Goal: Transaction & Acquisition: Purchase product/service

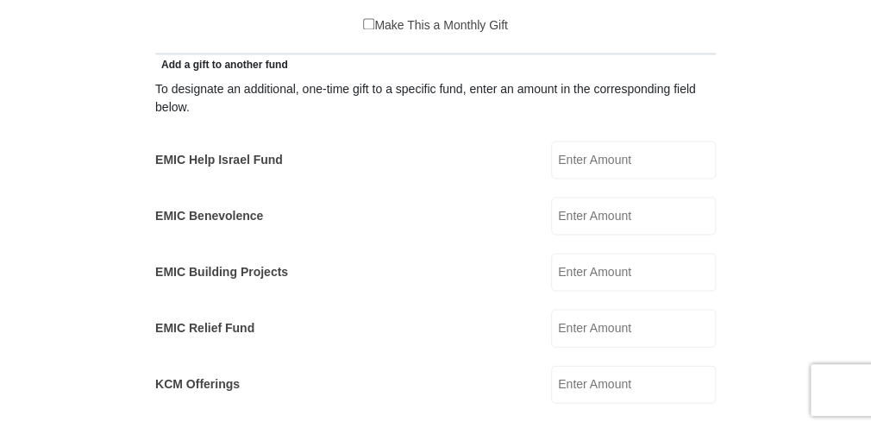
click at [581, 141] on input "EMIC Help Israel Fund" at bounding box center [633, 160] width 165 height 38
type input "5"
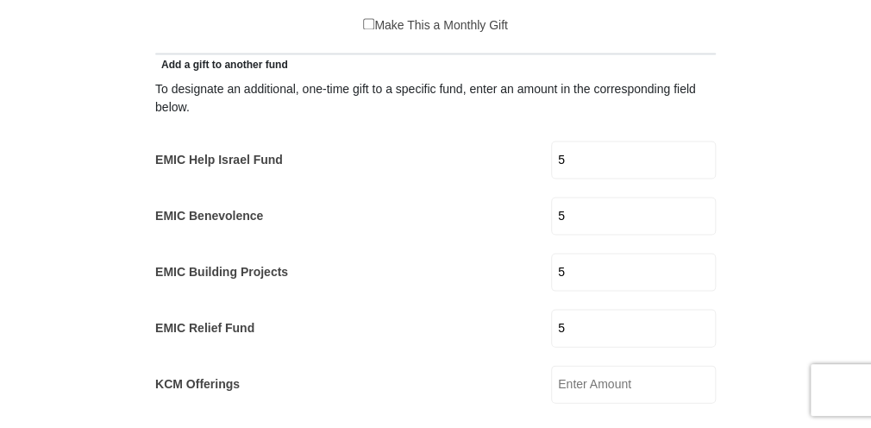
type input "10"
type input "[PERSON_NAME]"
type input "[PERSON_NAME][EMAIL_ADDRESS][PERSON_NAME][DOMAIN_NAME]"
select select "CA"
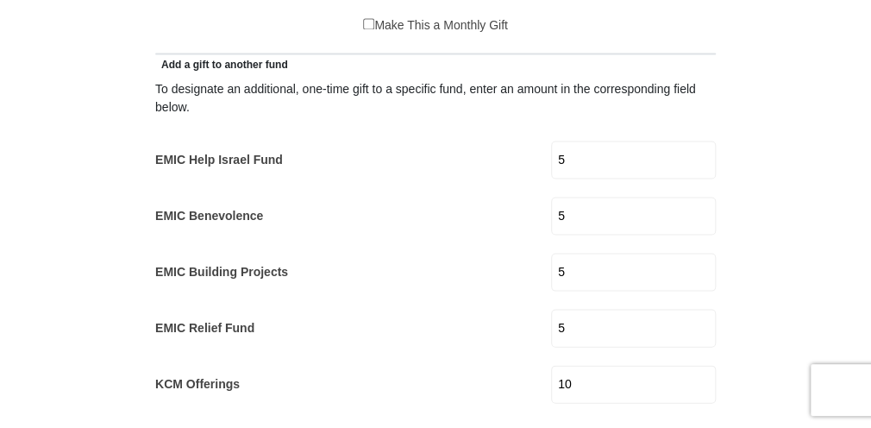
type input "[STREET_ADDRESS]"
type input "Portugal Cove-[GEOGRAPHIC_DATA]"
type input "A1M 2A4"
type input "7098952183"
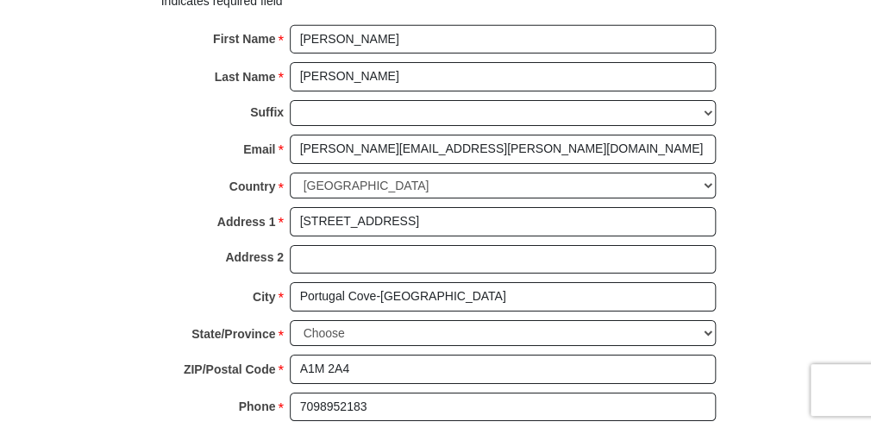
scroll to position [1939, 0]
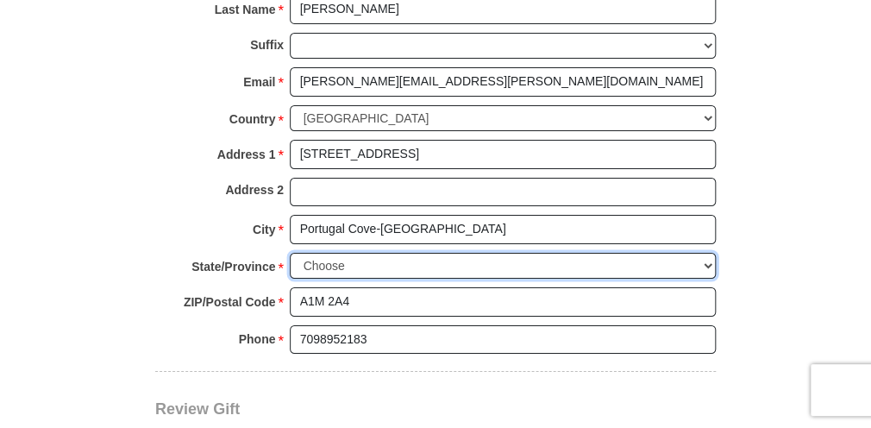
click at [346, 253] on select "Choose [GEOGRAPHIC_DATA] [GEOGRAPHIC_DATA] [GEOGRAPHIC_DATA] [GEOGRAPHIC_DATA] …" at bounding box center [503, 266] width 426 height 27
select select "NL"
click at [290, 253] on select "Choose [GEOGRAPHIC_DATA] [GEOGRAPHIC_DATA] [GEOGRAPHIC_DATA] [GEOGRAPHIC_DATA] …" at bounding box center [503, 266] width 426 height 27
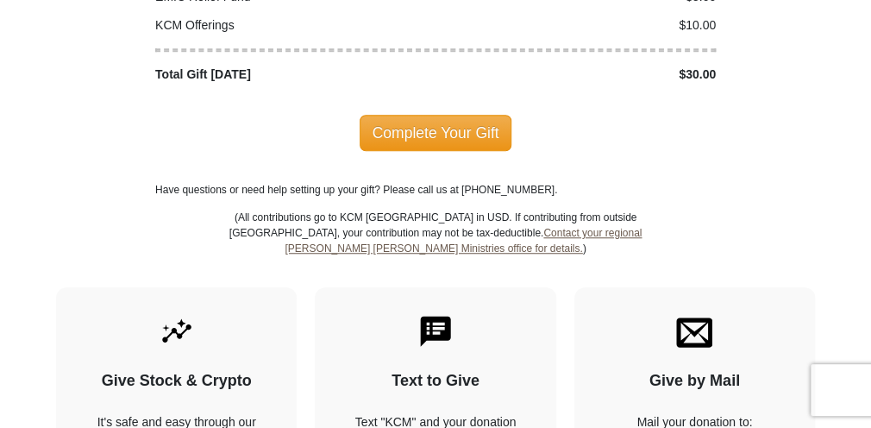
scroll to position [2494, 0]
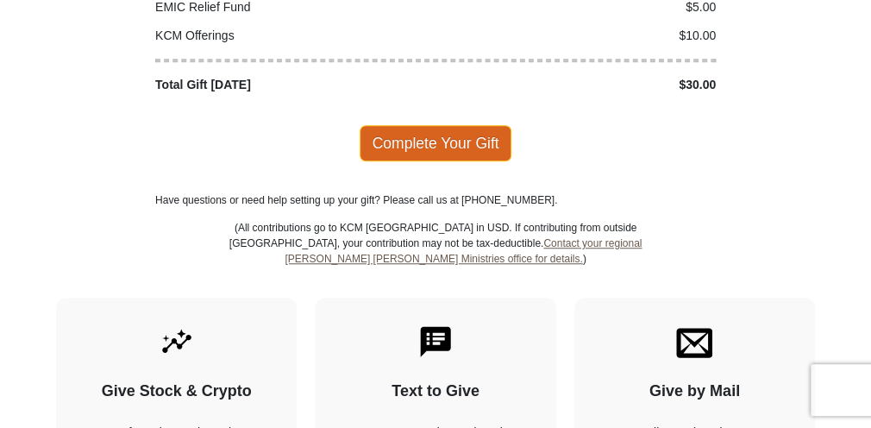
click at [444, 125] on span "Complete Your Gift" at bounding box center [436, 143] width 153 height 36
